Goal: Check status: Check status

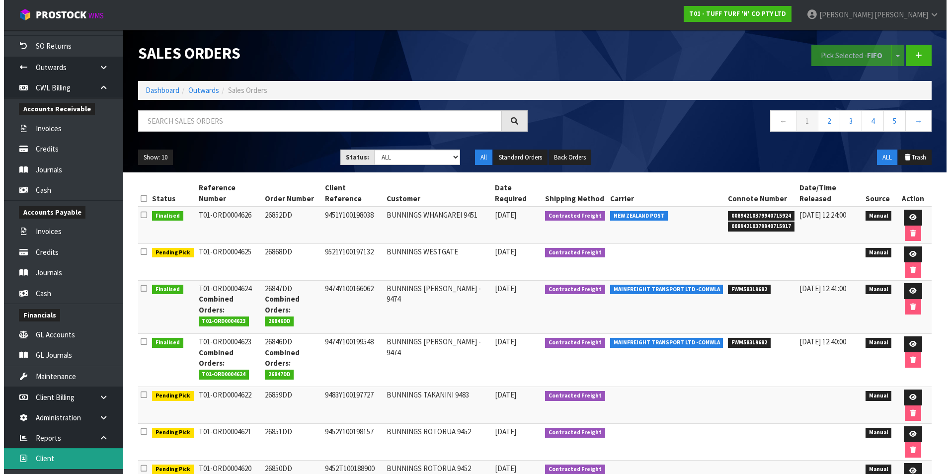
scroll to position [321, 0]
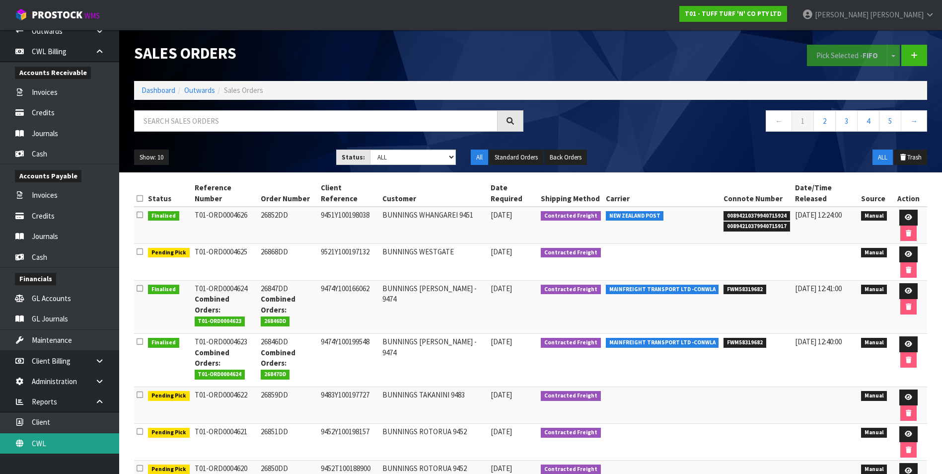
click at [73, 438] on link "CWL" at bounding box center [59, 443] width 119 height 20
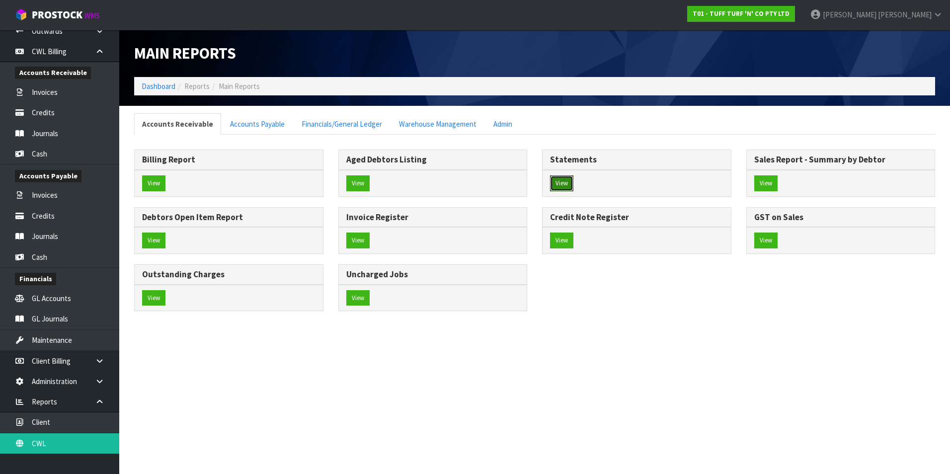
drag, startPoint x: 566, startPoint y: 185, endPoint x: 401, endPoint y: 139, distance: 170.7
click at [563, 183] on button "View" at bounding box center [561, 183] width 23 height 16
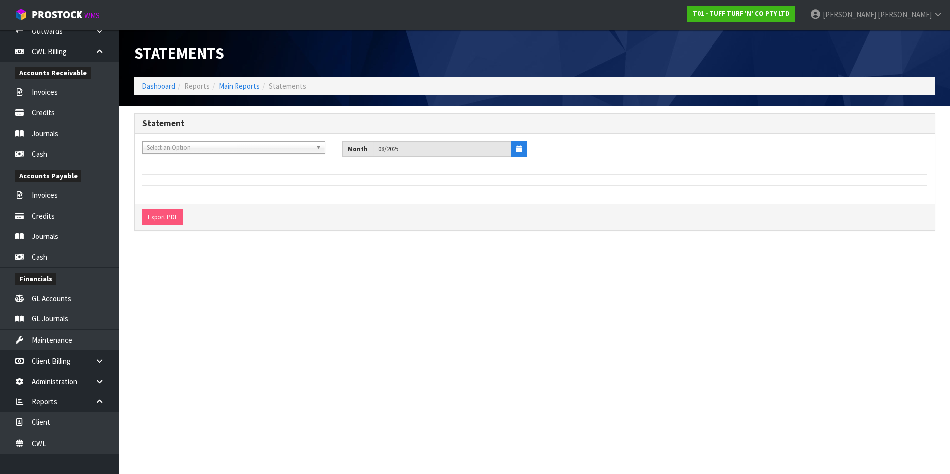
click at [159, 151] on span "Select an Option" at bounding box center [229, 148] width 165 height 12
type input "lian"
click at [182, 173] on li "L01 - LIAN FA STAINLESS (NZ) LTD" at bounding box center [234, 175] width 178 height 12
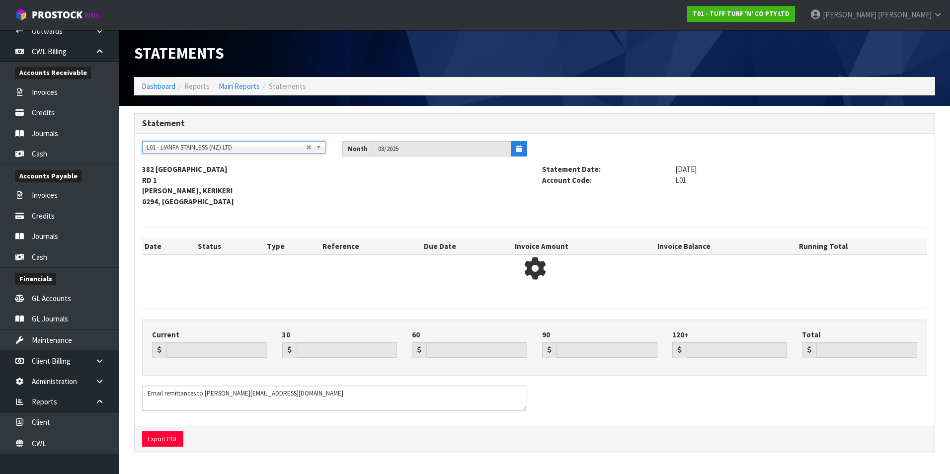
type input "0.00"
type input "1048.30"
type input "999.88"
type input "0.00"
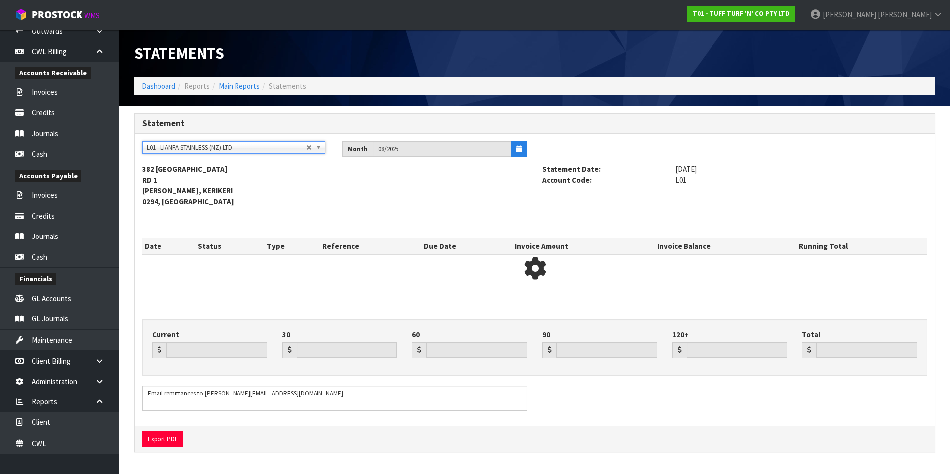
type input "2048.18"
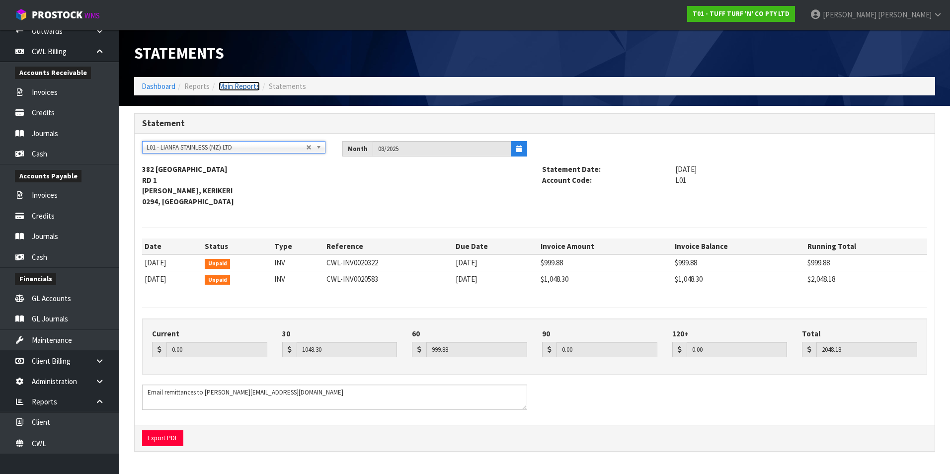
click at [232, 85] on link "Main Reports" at bounding box center [239, 85] width 41 height 9
